Goal: Transaction & Acquisition: Book appointment/travel/reservation

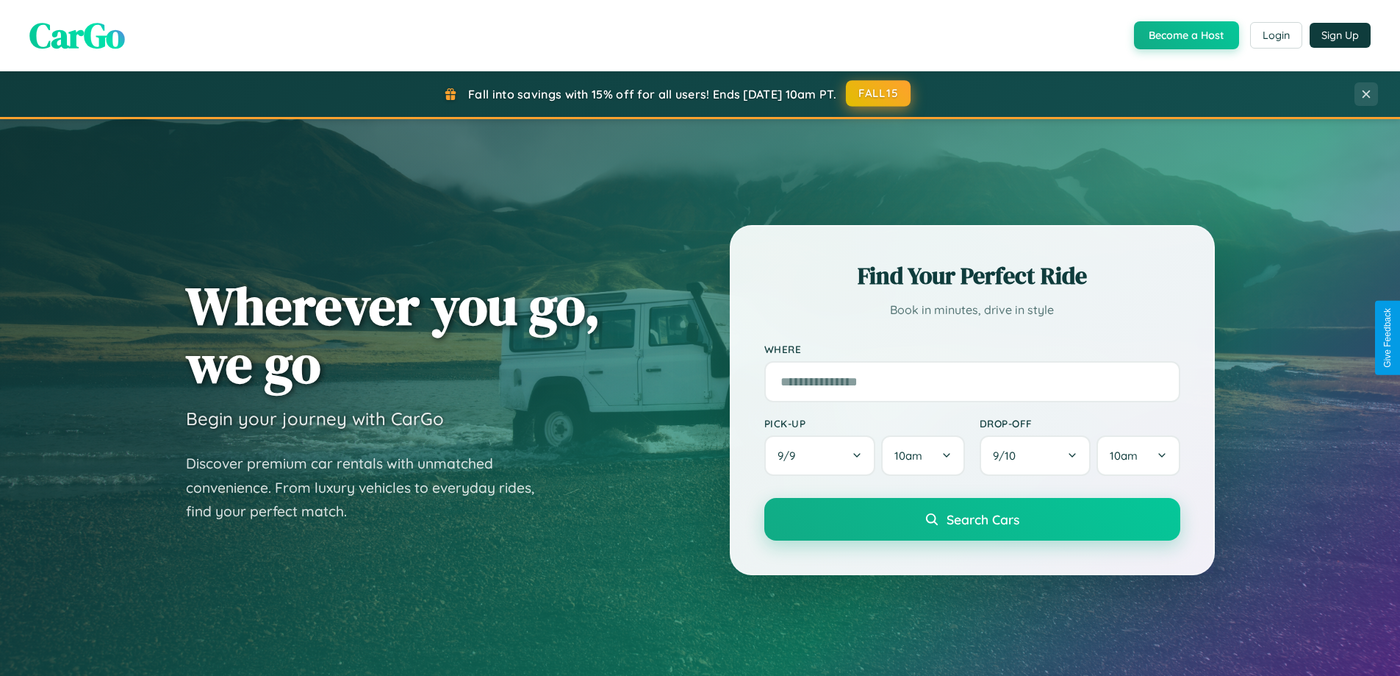
click at [879, 93] on button "FALL15" at bounding box center [878, 93] width 65 height 26
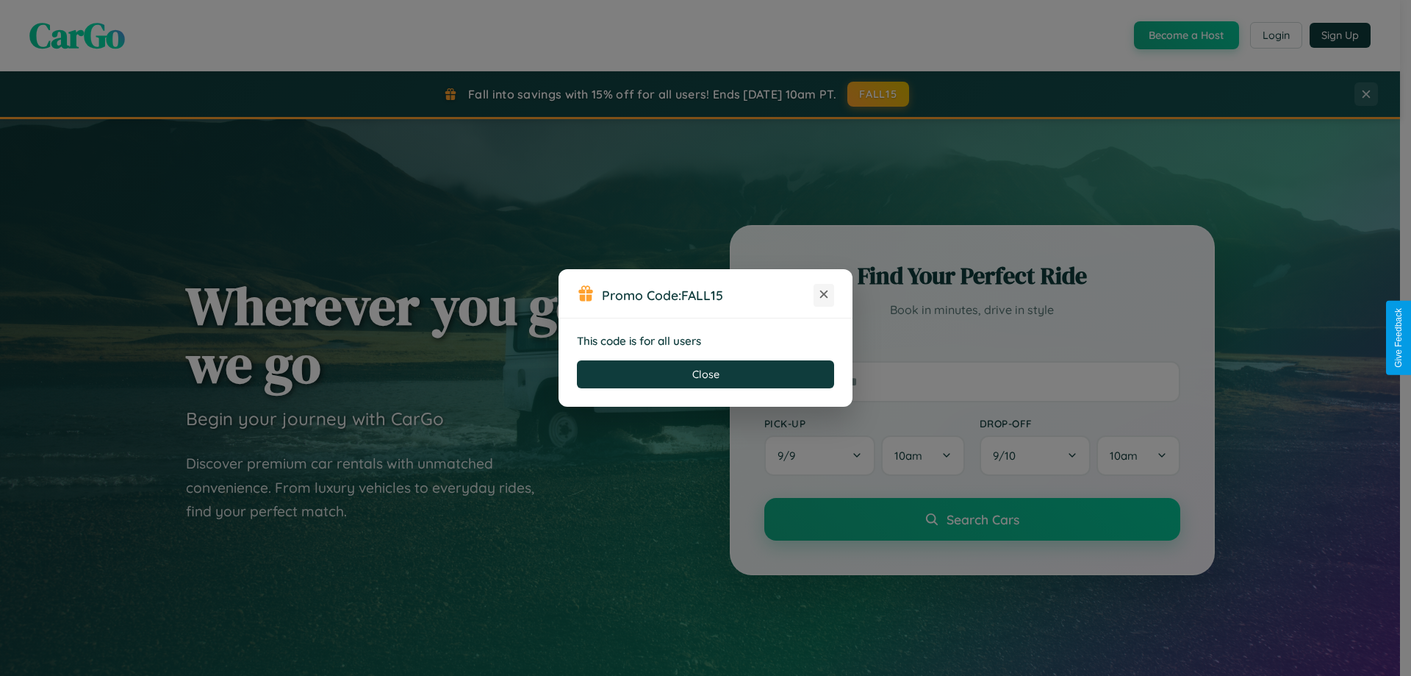
click at [824, 295] on icon at bounding box center [824, 294] width 15 height 15
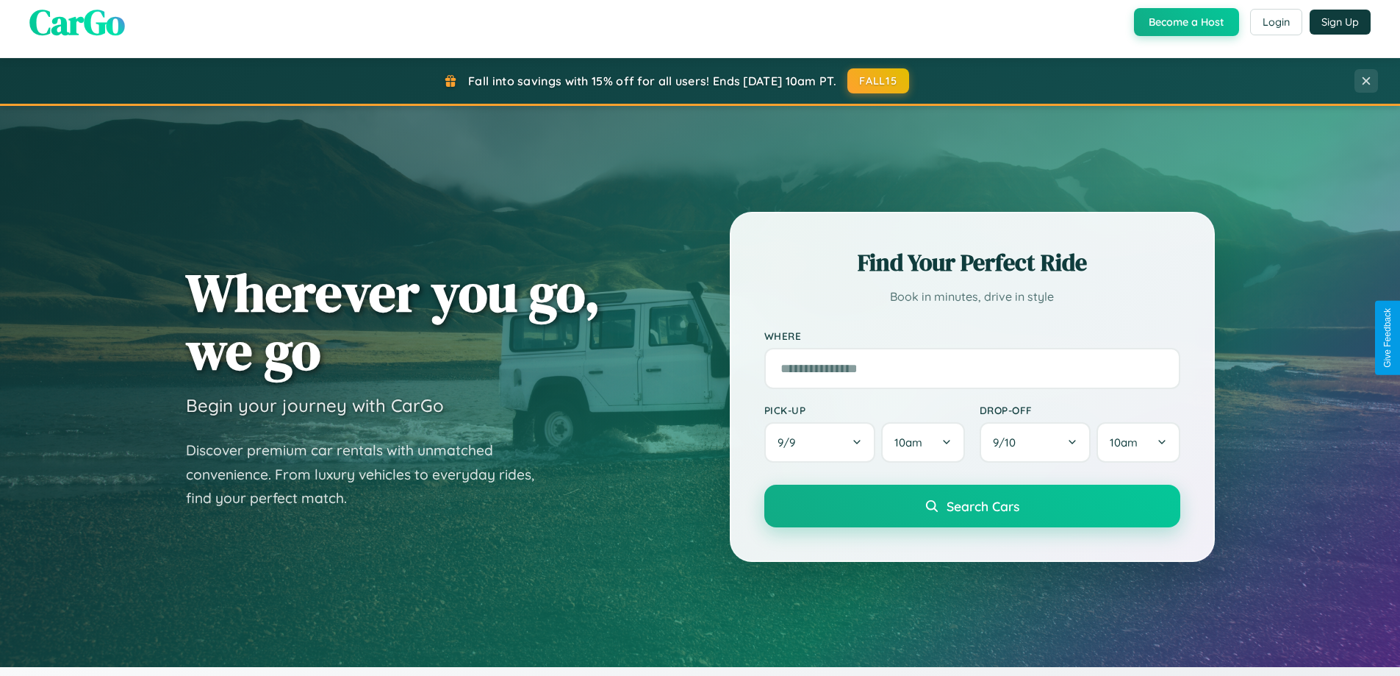
scroll to position [1012, 0]
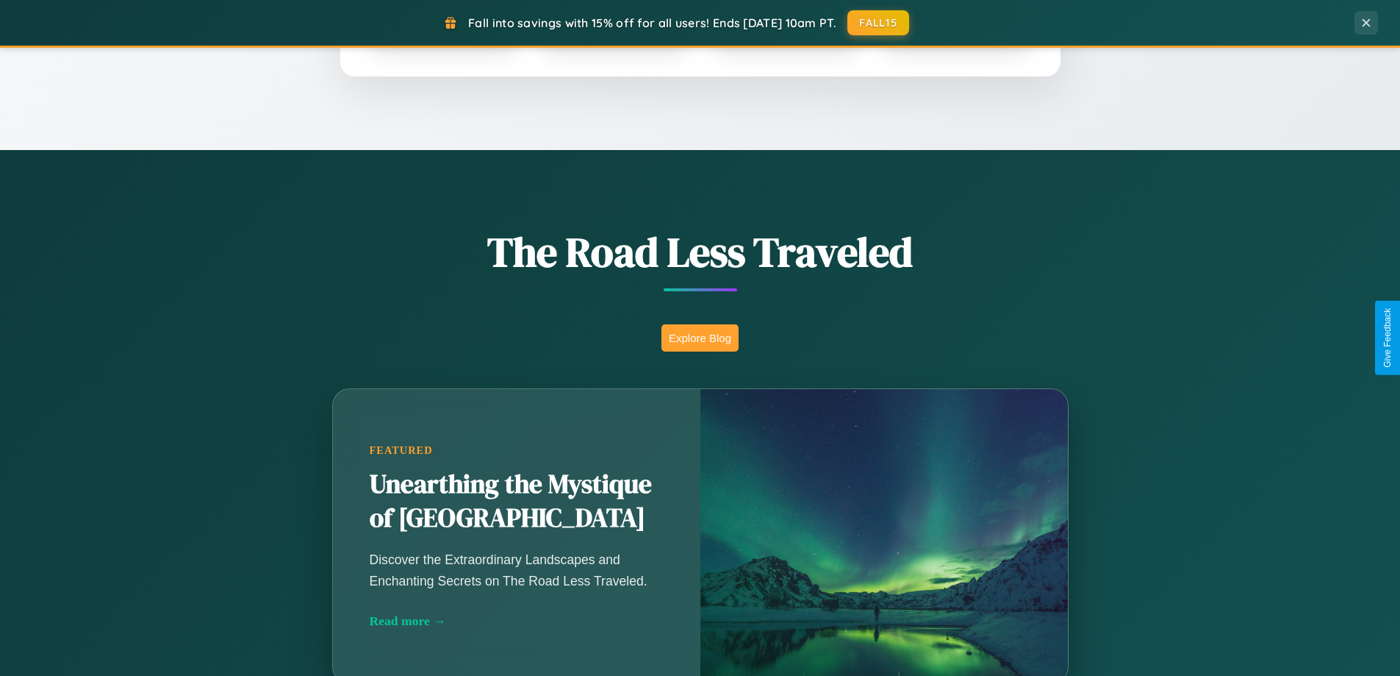
click at [700, 337] on button "Explore Blog" at bounding box center [700, 337] width 77 height 27
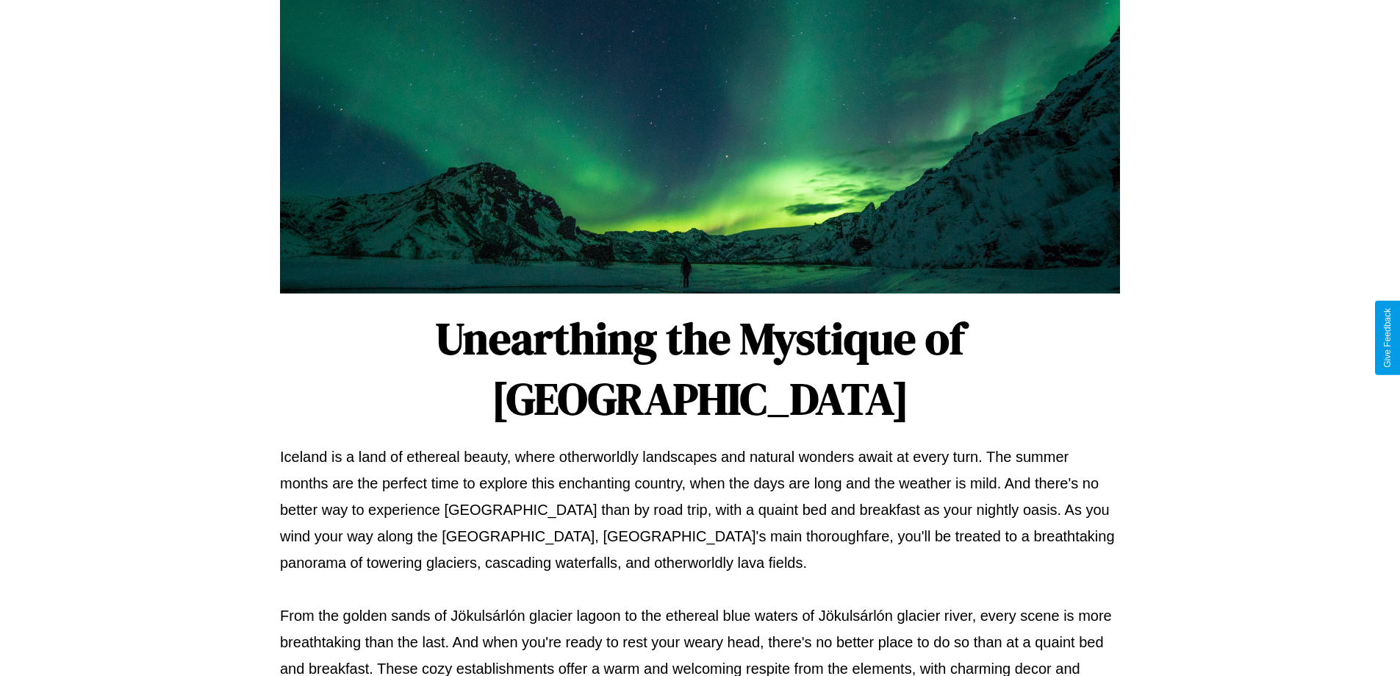
scroll to position [476, 0]
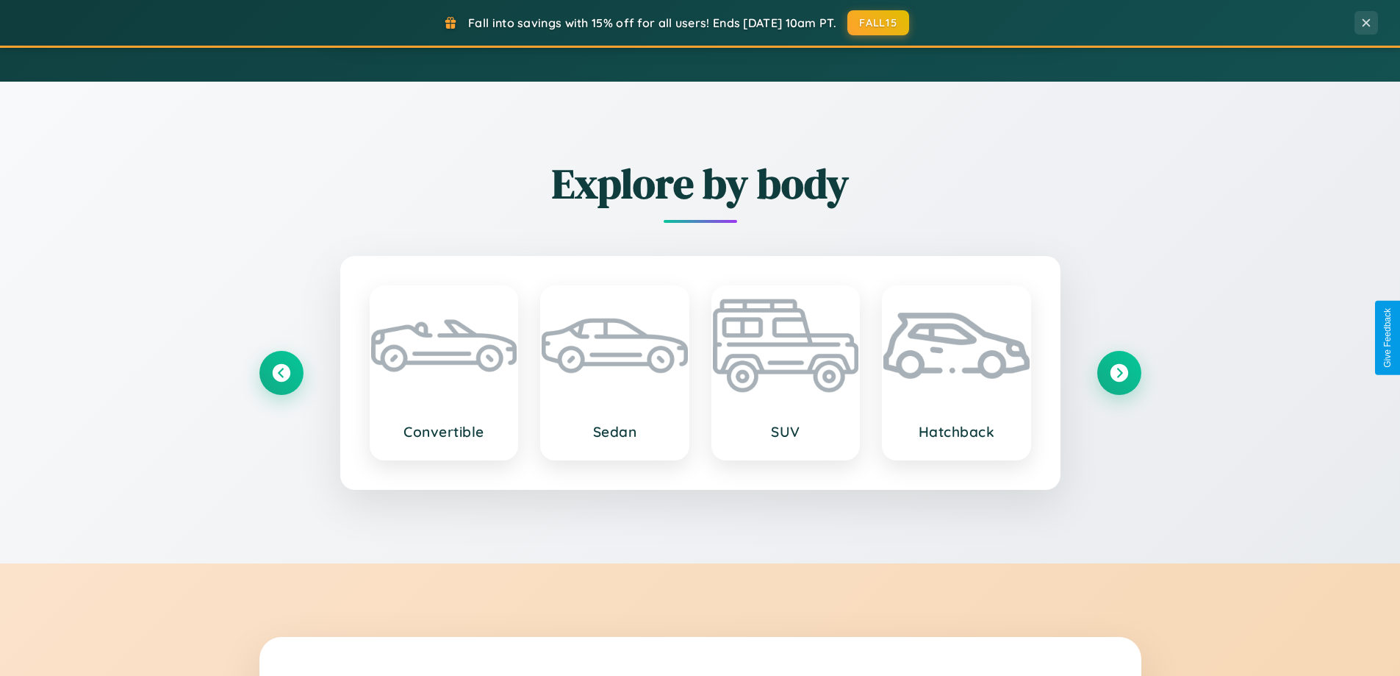
scroll to position [1722, 0]
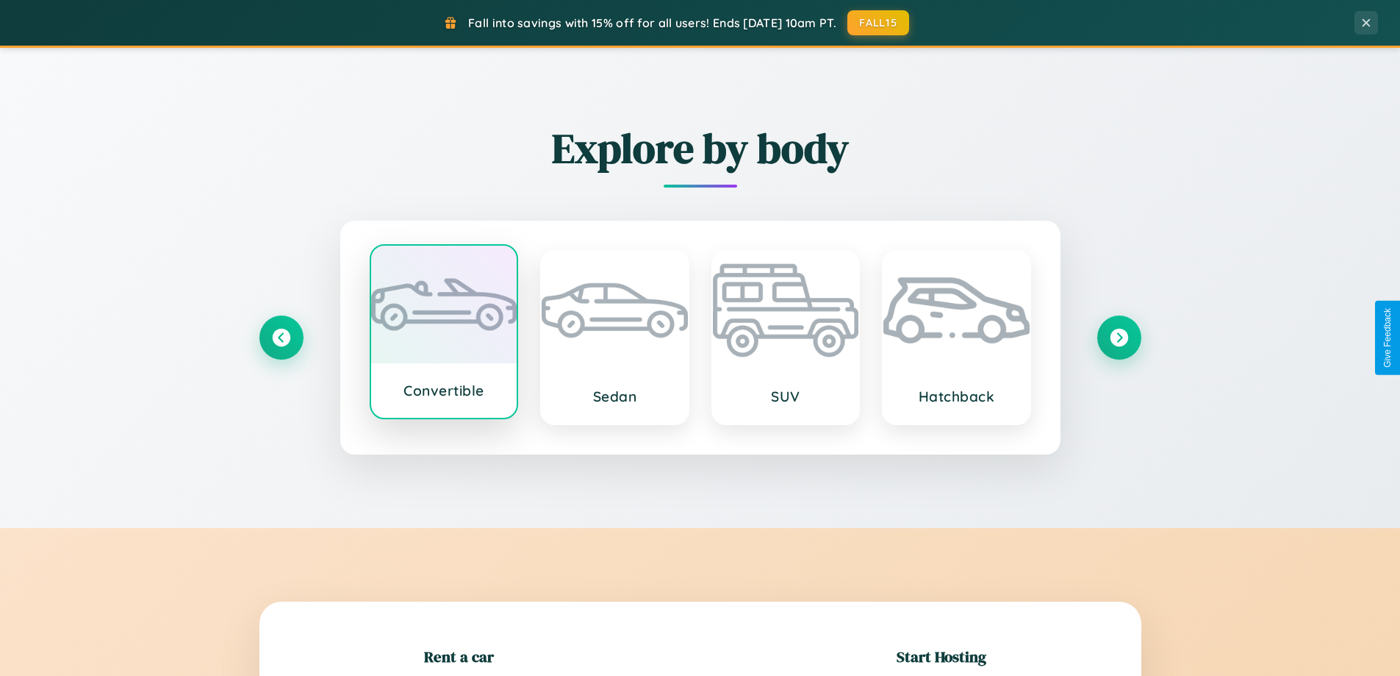
click at [443, 333] on div at bounding box center [444, 305] width 146 height 118
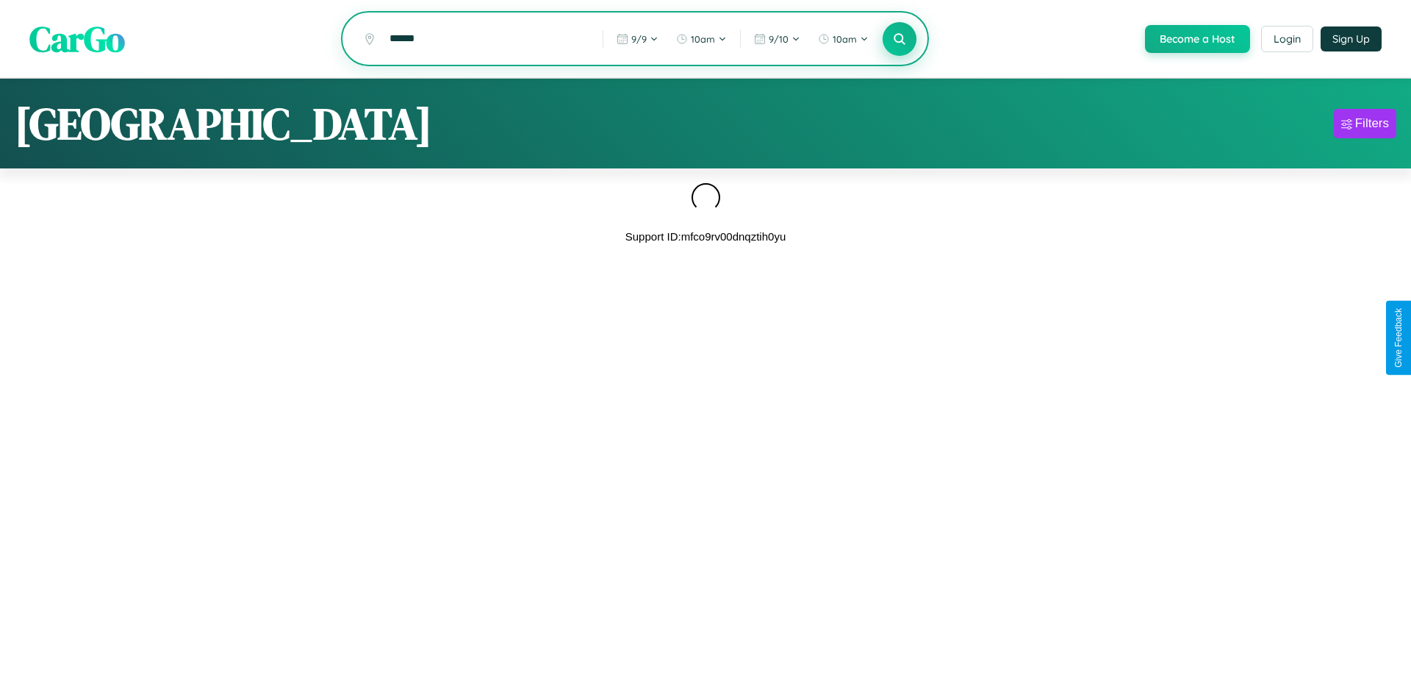
click at [898, 40] on icon at bounding box center [899, 39] width 14 height 14
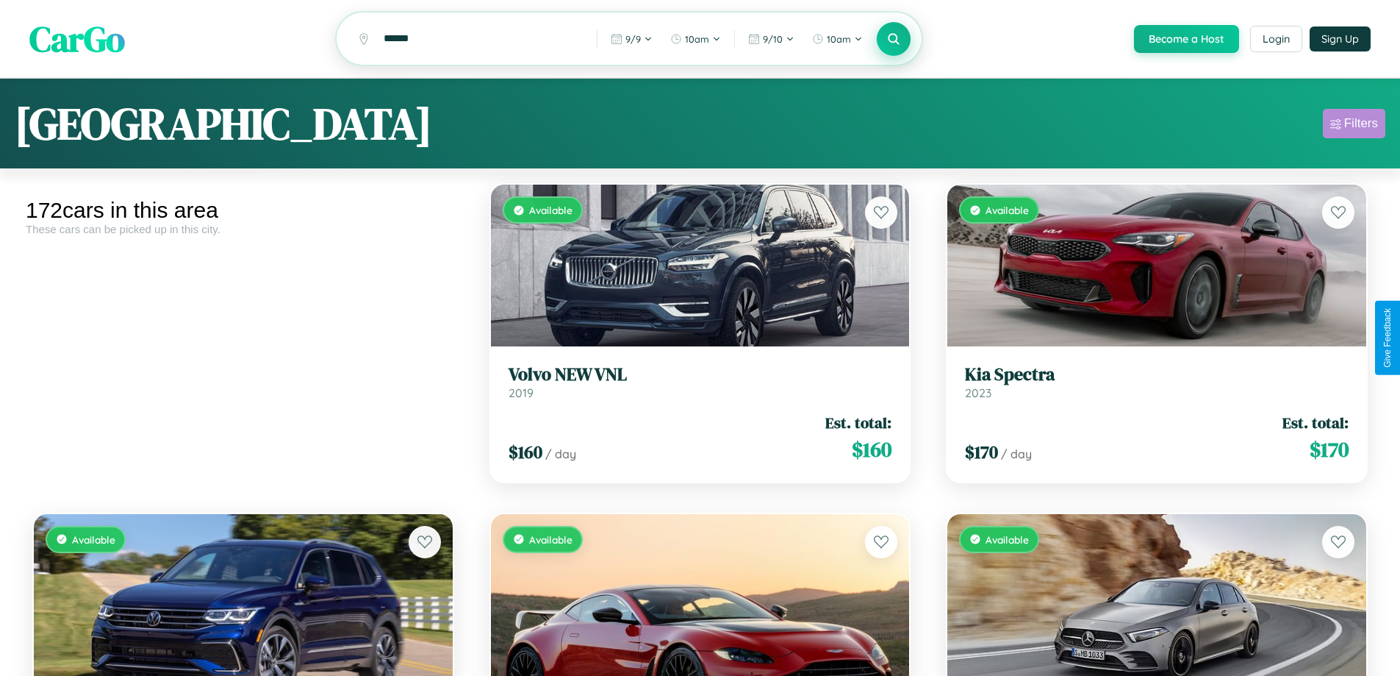
click at [1354, 126] on div "Filters" at bounding box center [1362, 123] width 34 height 15
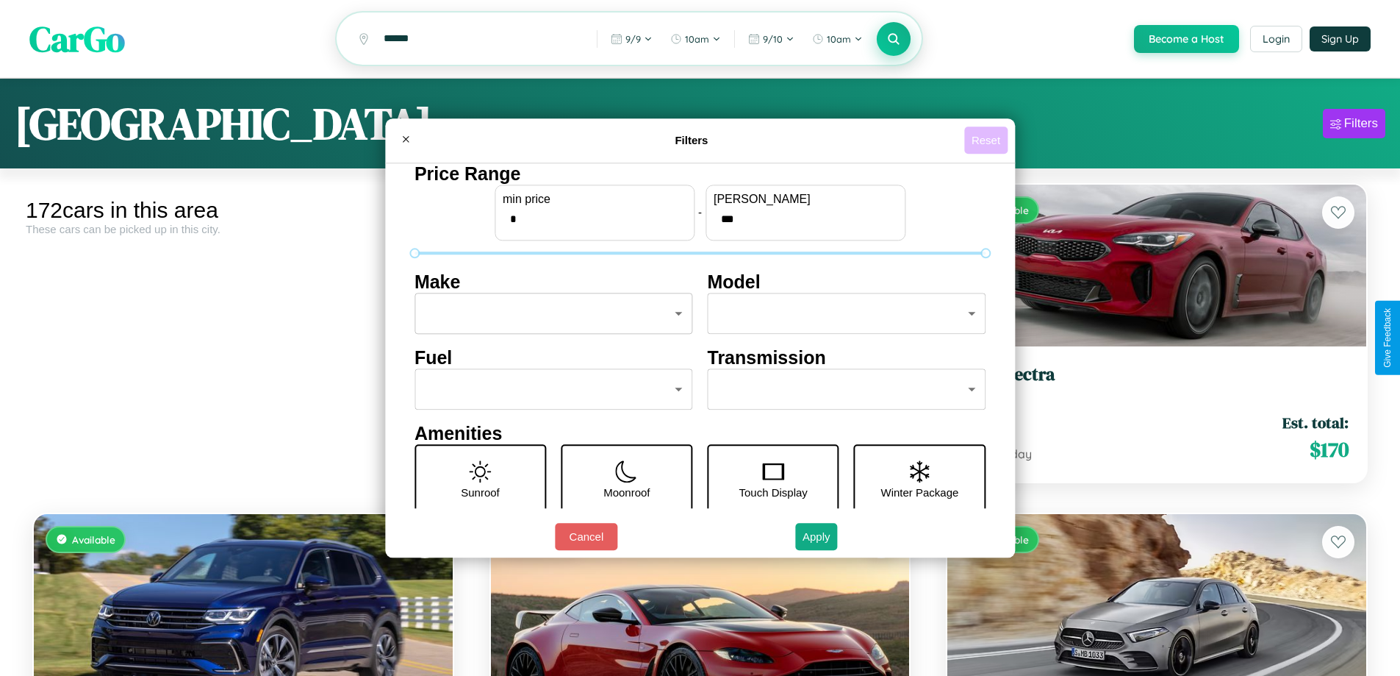
click at [988, 140] on button "Reset" at bounding box center [986, 139] width 43 height 27
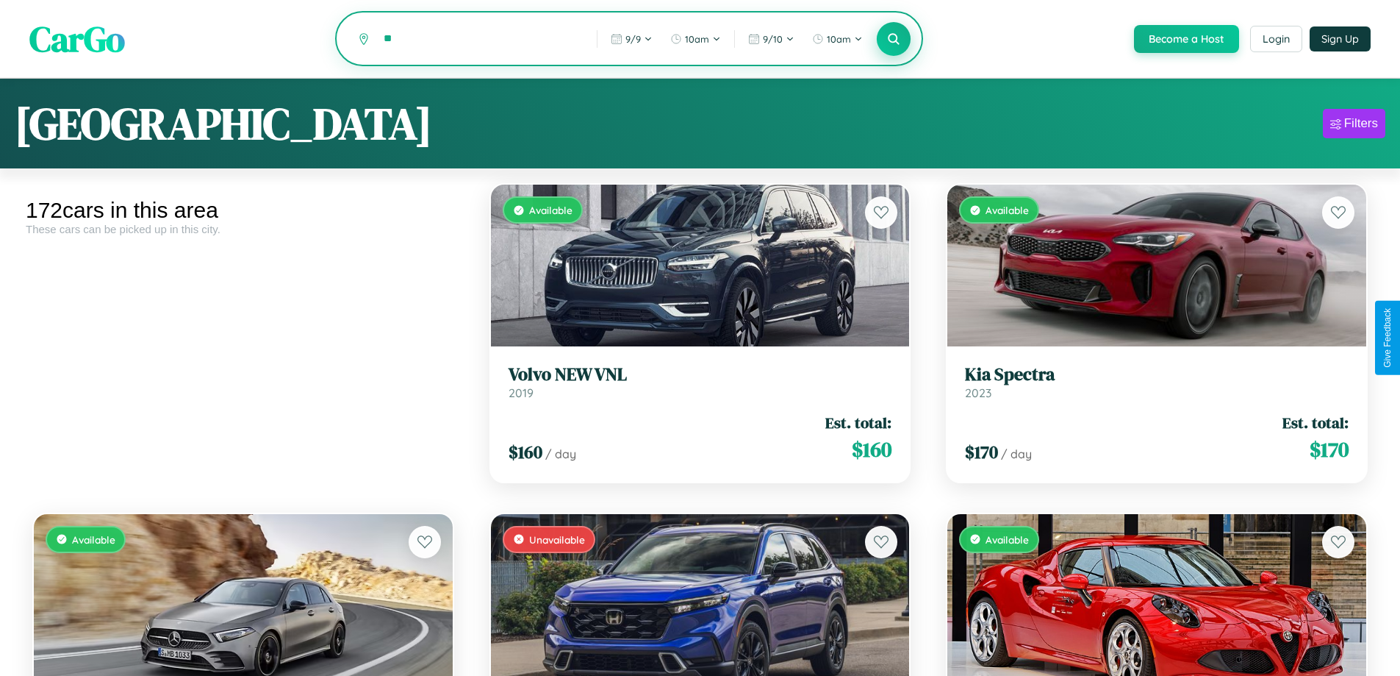
type input "*"
type input "******"
click at [893, 40] on icon at bounding box center [894, 39] width 14 height 14
